Goal: Task Accomplishment & Management: Complete application form

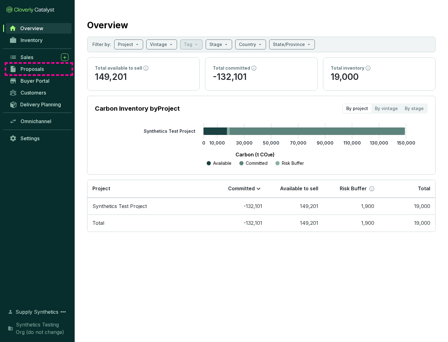
click at [39, 69] on span "Proposals" at bounding box center [32, 69] width 23 height 6
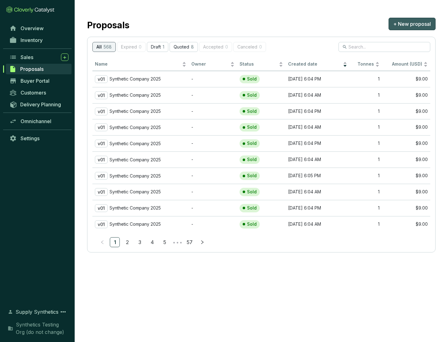
click at [412, 24] on span "+ New proposal" at bounding box center [412, 23] width 38 height 7
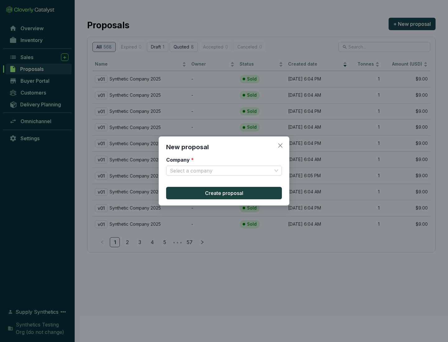
click at [221, 171] on input "Company *" at bounding box center [221, 170] width 102 height 9
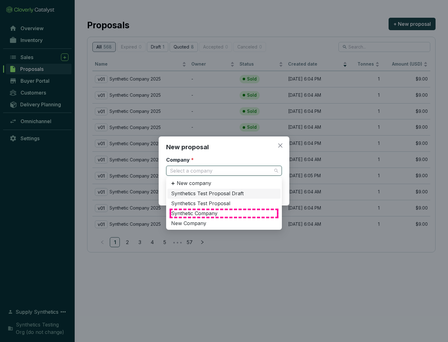
click at [224, 214] on div "Synthetic Company" at bounding box center [224, 213] width 106 height 7
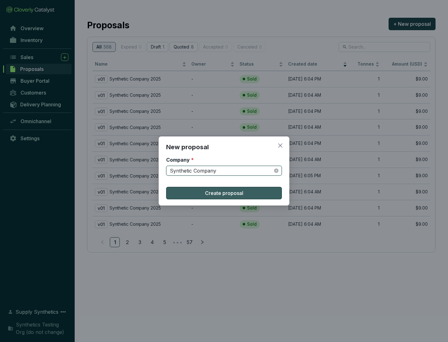
click at [224, 193] on span "Create proposal" at bounding box center [224, 193] width 38 height 7
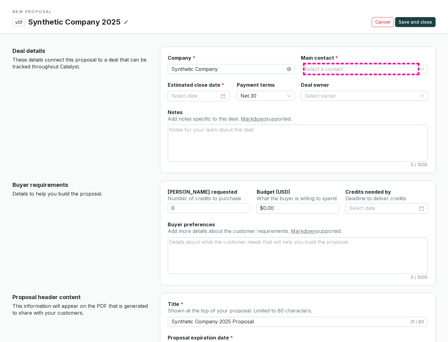
click at [361, 69] on input "Main contact *" at bounding box center [361, 68] width 113 height 9
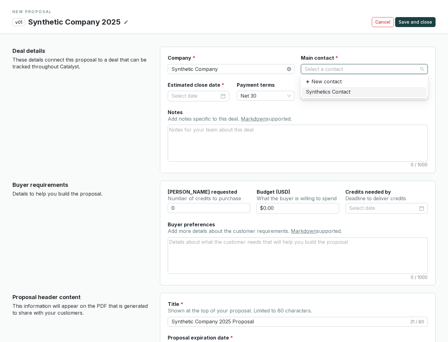
click at [364, 92] on div "Synthetics Contact" at bounding box center [364, 92] width 117 height 7
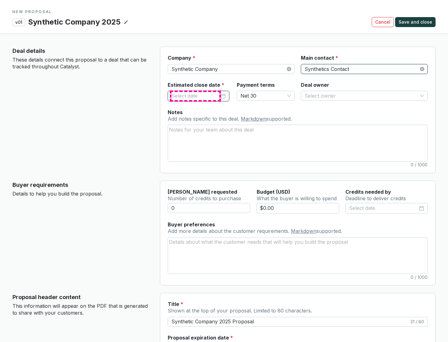
click at [195, 96] on input "Estimated close date *" at bounding box center [196, 96] width 48 height 8
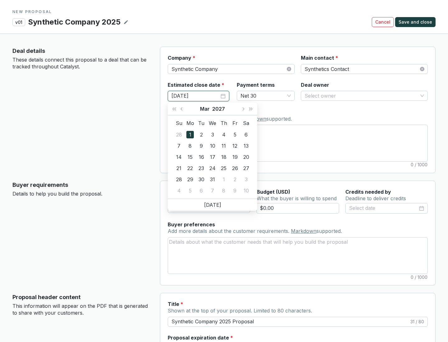
type input "[DATE]"
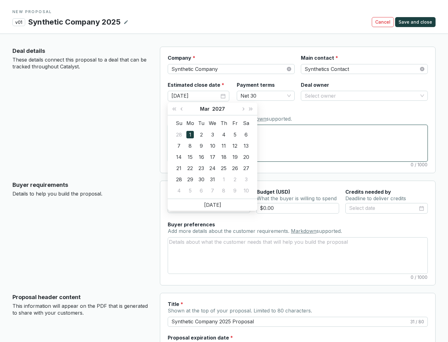
click at [298, 143] on textarea "Notes Add notes specific to this deal. Markdown supported." at bounding box center [298, 143] width 260 height 36
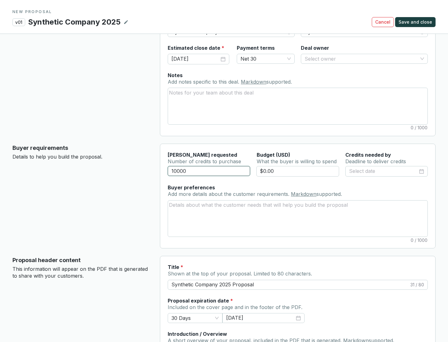
scroll to position [37, 0]
type input "10000"
type input "$0.00"
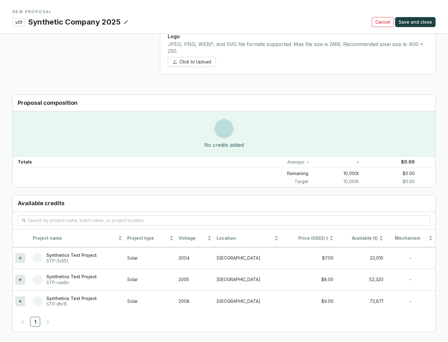
click at [20, 302] on icon at bounding box center [20, 301] width 3 height 3
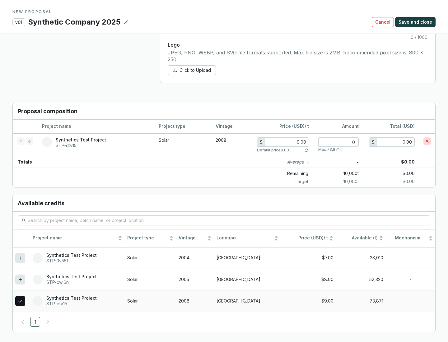
scroll to position [358, 0]
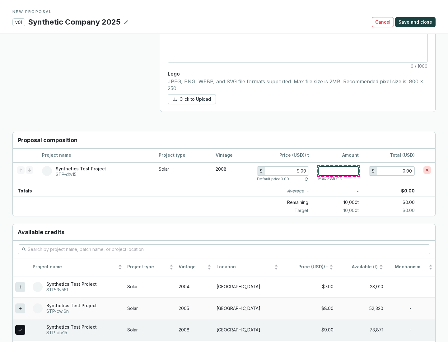
type input "1"
type input "9.00"
type input "1"
click at [416, 22] on span "Save and close" at bounding box center [416, 22] width 34 height 6
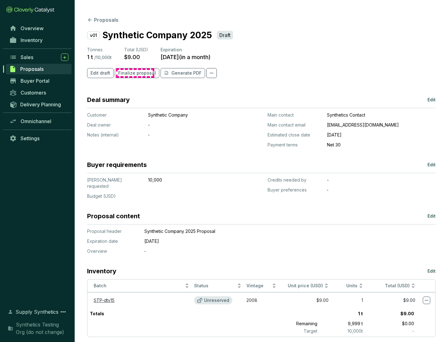
click at [135, 73] on span "Finalize proposal" at bounding box center [137, 73] width 38 height 6
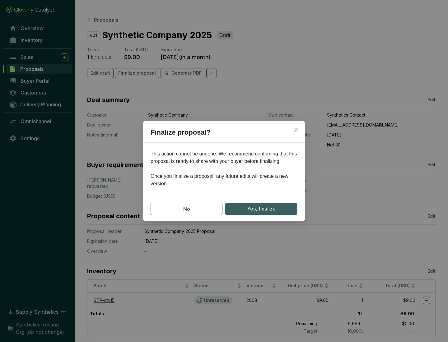
click at [261, 209] on span "Yes, finalize" at bounding box center [261, 209] width 29 height 8
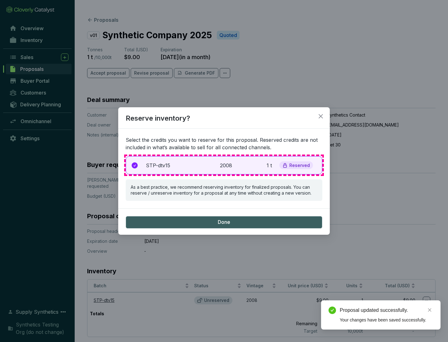
click at [224, 165] on p "2008" at bounding box center [227, 165] width 14 height 7
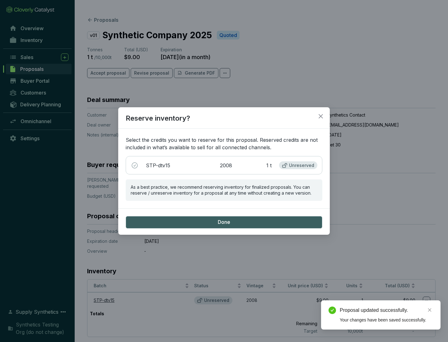
click at [224, 222] on span "Done" at bounding box center [224, 222] width 12 height 7
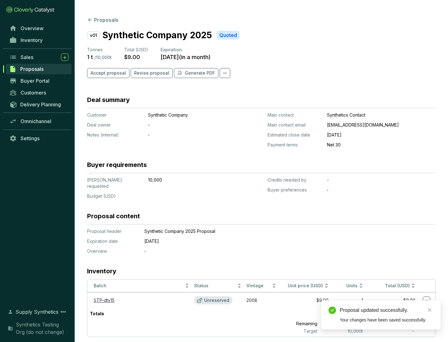
click at [387, 311] on div "Proposal updated successfully." at bounding box center [386, 310] width 93 height 7
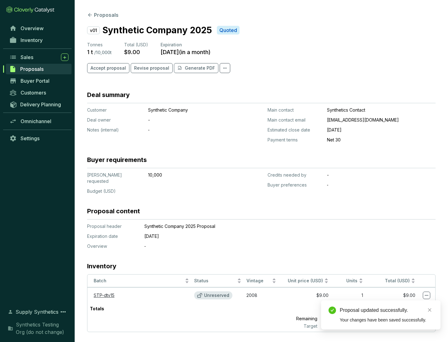
click at [427, 295] on icon at bounding box center [426, 295] width 3 height 1
click at [408, 303] on div "Proposal updated successfully. Your changes have been saved successfully." at bounding box center [381, 315] width 120 height 29
click at [387, 311] on div "Proposal updated successfully." at bounding box center [386, 310] width 93 height 7
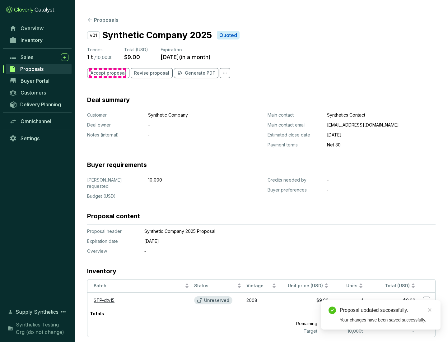
click at [107, 73] on span "Accept proposal" at bounding box center [108, 73] width 35 height 6
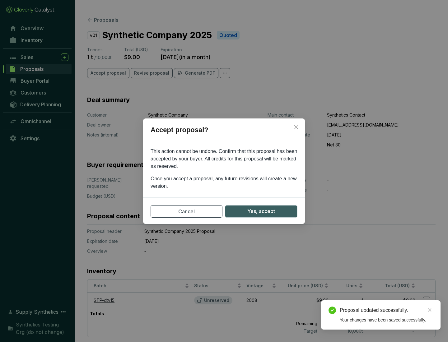
click at [261, 211] on span "Yes, accept" at bounding box center [261, 212] width 28 height 8
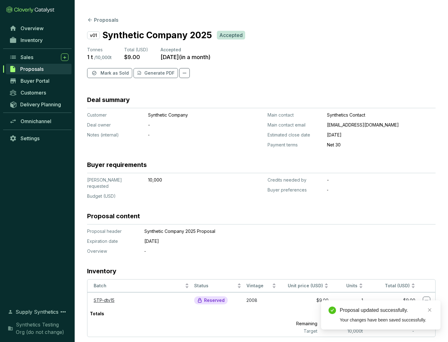
click at [114, 73] on span "Mark as Sold" at bounding box center [115, 73] width 28 height 6
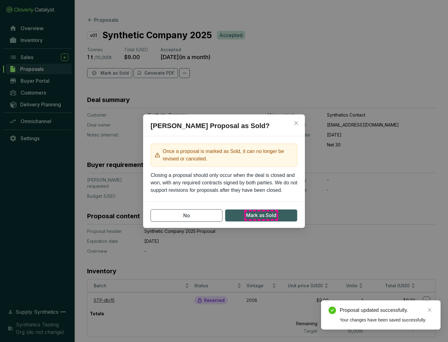
click at [261, 215] on span "Mark as Sold" at bounding box center [261, 216] width 30 height 8
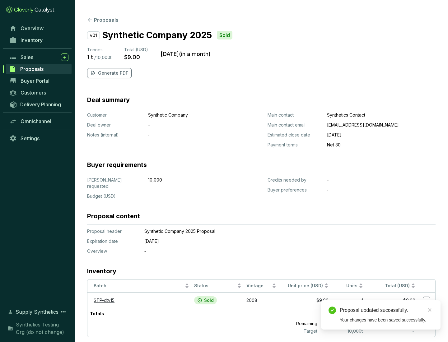
click at [112, 73] on p "Generate PDF" at bounding box center [113, 73] width 30 height 6
click at [387, 311] on div "Proposal updated successfully." at bounding box center [386, 310] width 93 height 7
